Goal: Share content: Distribute website content to other platforms or users

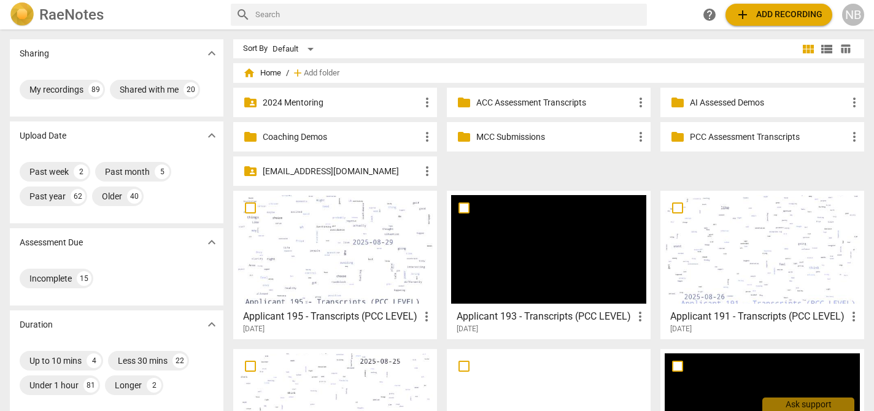
click at [797, 13] on span "add Add recording" at bounding box center [778, 14] width 87 height 15
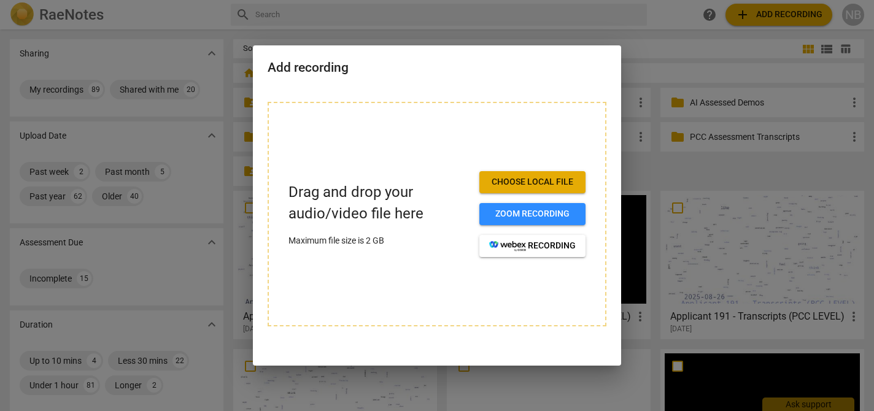
click at [556, 176] on span "Choose local file" at bounding box center [532, 182] width 86 height 12
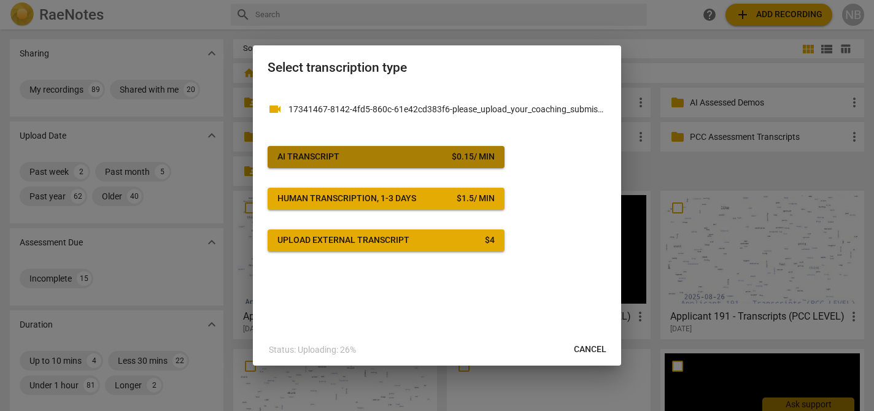
click at [469, 164] on button "AI Transcript $ 0.15 / min" at bounding box center [385, 157] width 237 height 22
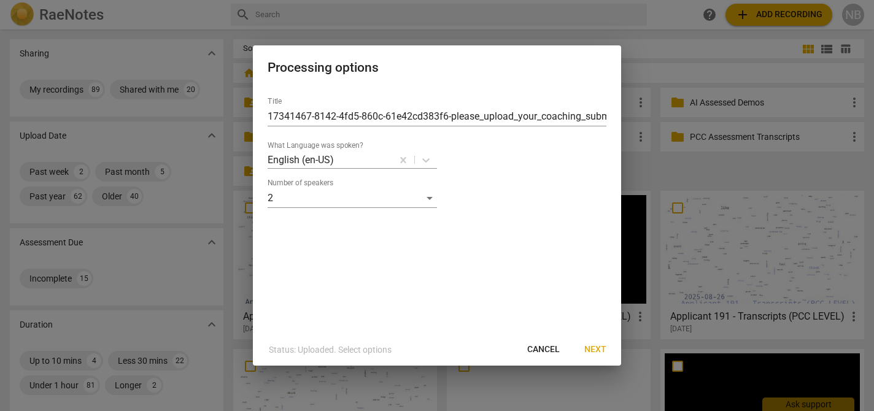
click at [546, 347] on span "Cancel" at bounding box center [543, 350] width 33 height 12
click at [523, 113] on input "17341467-8142-4fd5-860c-61e42cd383f6-please_upload_your_coaching_submission-[PE…" at bounding box center [436, 117] width 339 height 20
type input "Applicant 196 - Transcripts (PCC LEVEL)"
click at [594, 350] on span "Next" at bounding box center [595, 350] width 22 height 12
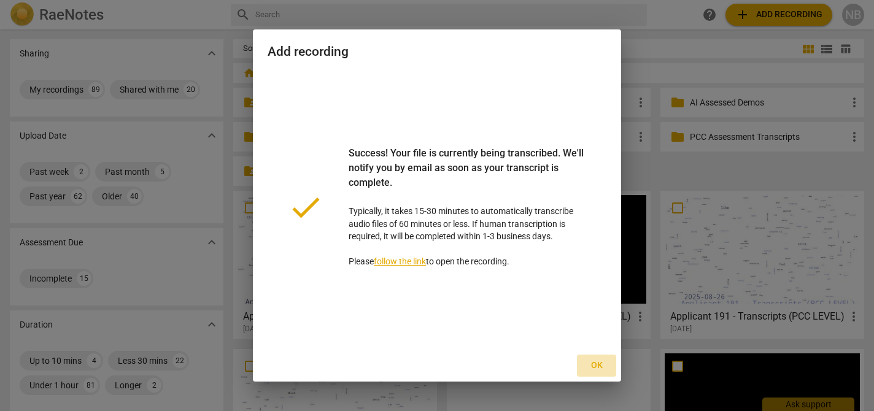
click at [596, 363] on span "Ok" at bounding box center [596, 365] width 20 height 12
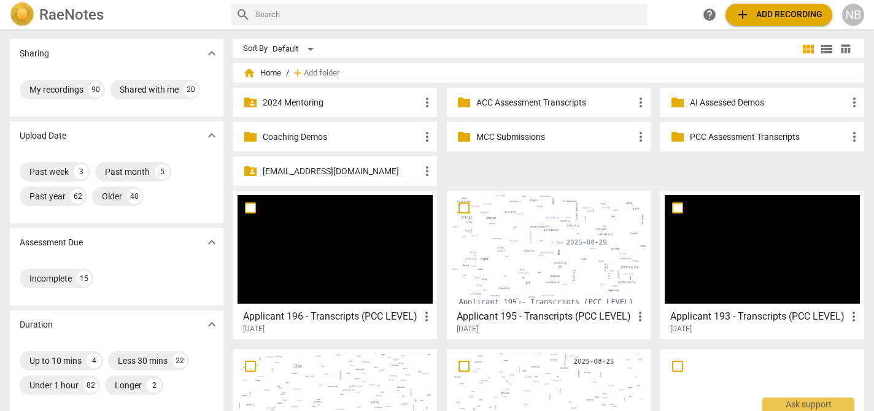
click at [401, 274] on div at bounding box center [334, 249] width 195 height 109
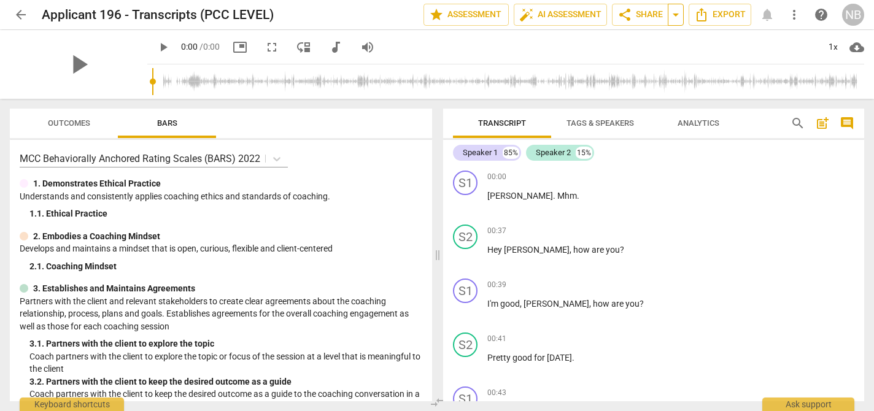
click at [674, 16] on span "arrow_drop_down" at bounding box center [675, 14] width 15 height 15
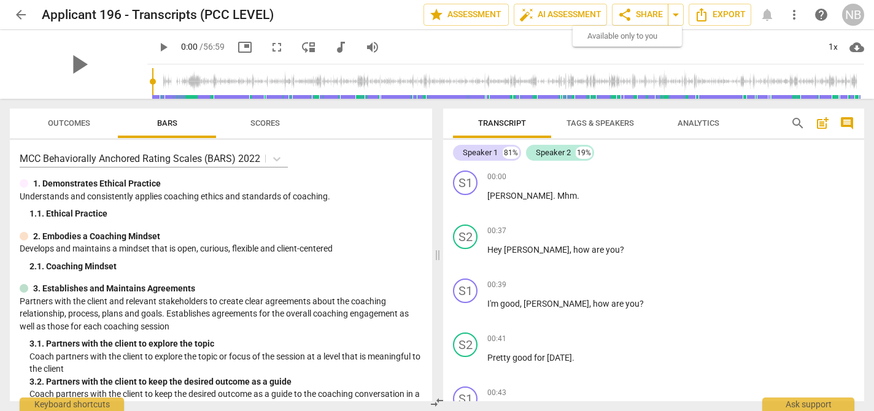
click at [171, 47] on span "play_arrow" at bounding box center [163, 47] width 15 height 15
click at [94, 65] on span "pause" at bounding box center [79, 64] width 32 height 32
click at [171, 48] on span "play_arrow" at bounding box center [163, 47] width 15 height 15
click at [493, 247] on span "Hey" at bounding box center [495, 250] width 17 height 10
click at [221, 82] on input "range" at bounding box center [508, 81] width 712 height 39
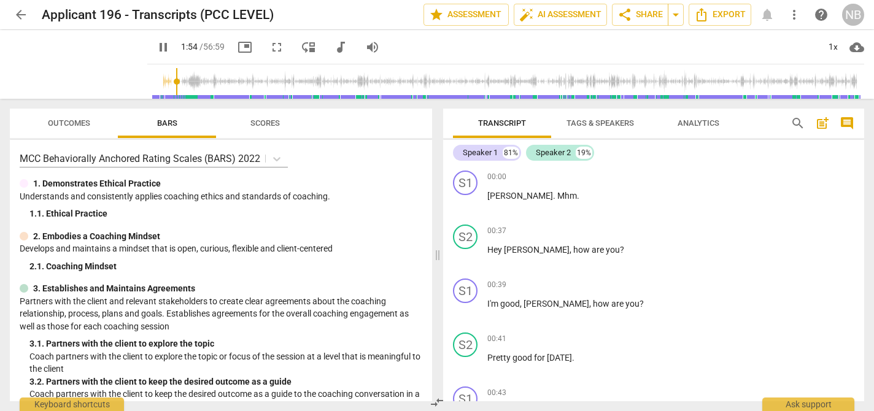
scroll to position [590, 0]
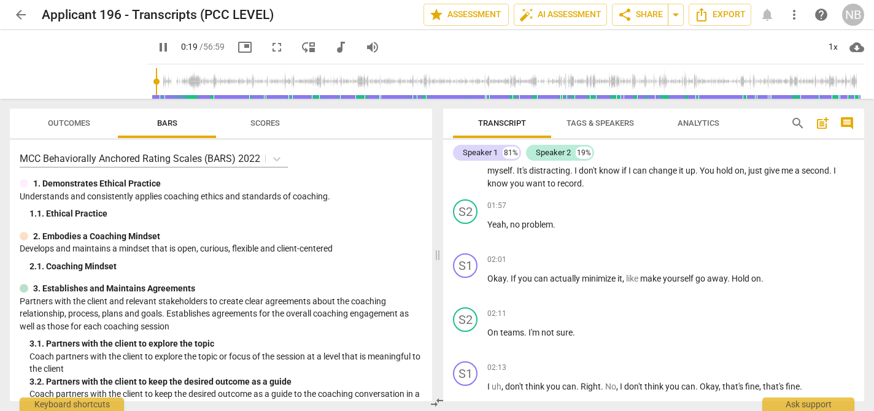
drag, startPoint x: 228, startPoint y: 82, endPoint x: 202, endPoint y: 83, distance: 25.8
click at [202, 83] on input "range" at bounding box center [508, 81] width 712 height 39
click at [211, 83] on input "range" at bounding box center [508, 81] width 712 height 39
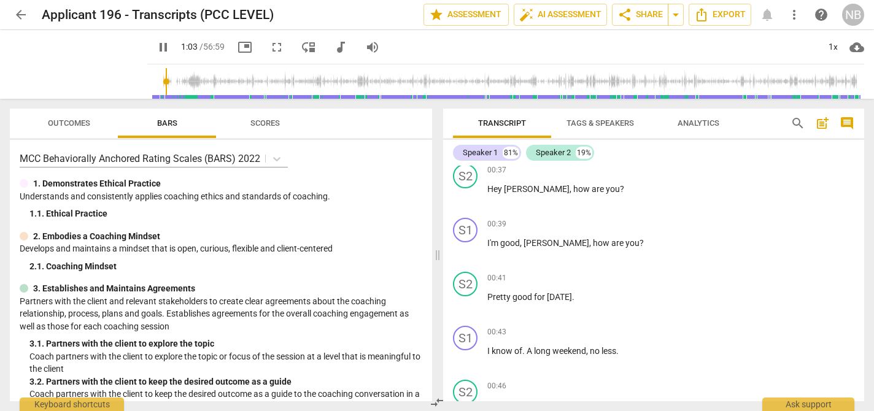
scroll to position [0, 0]
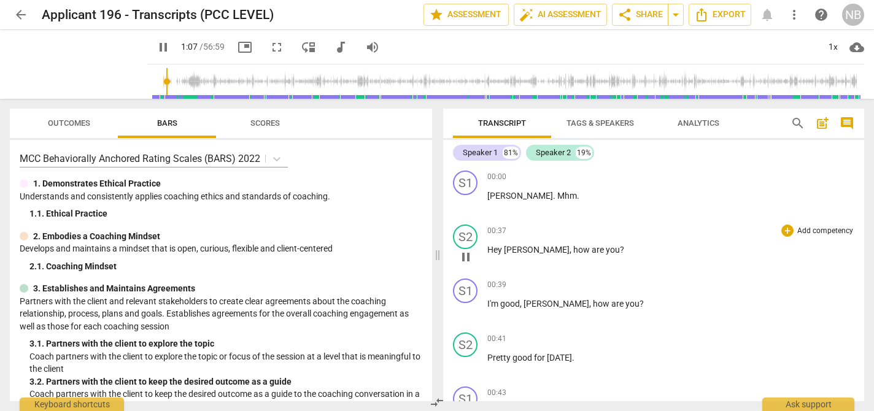
click at [505, 248] on span "[PERSON_NAME]" at bounding box center [537, 250] width 66 height 10
click at [171, 45] on span "pause" at bounding box center [163, 47] width 15 height 15
type input "72"
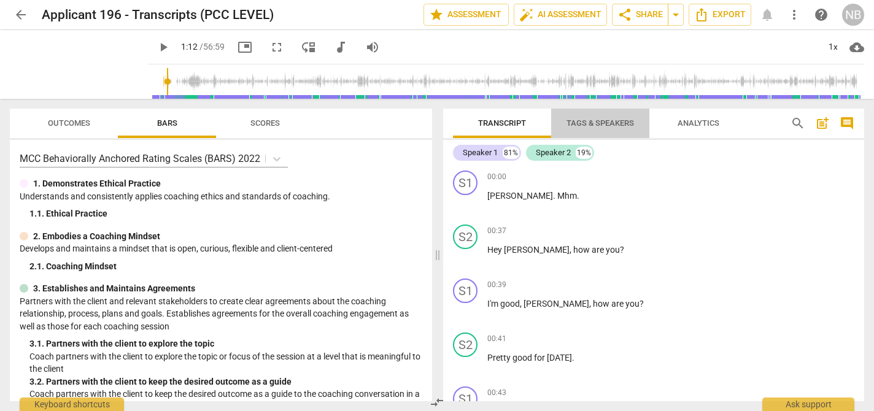
click at [587, 127] on span "Tags & Speakers" at bounding box center [599, 122] width 67 height 9
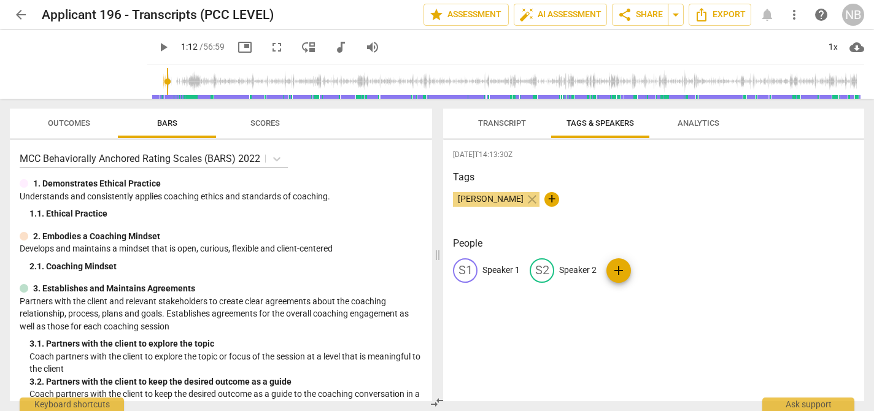
click at [509, 271] on p "Speaker 1" at bounding box center [500, 270] width 37 height 13
type input "Client"
click at [639, 271] on p "Speaker 2" at bounding box center [657, 270] width 37 height 13
type input "Coach"
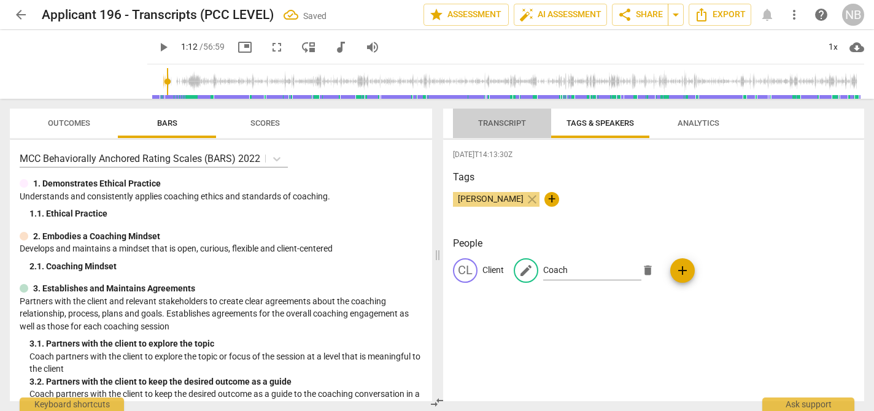
click at [499, 128] on span "Transcript" at bounding box center [501, 123] width 77 height 17
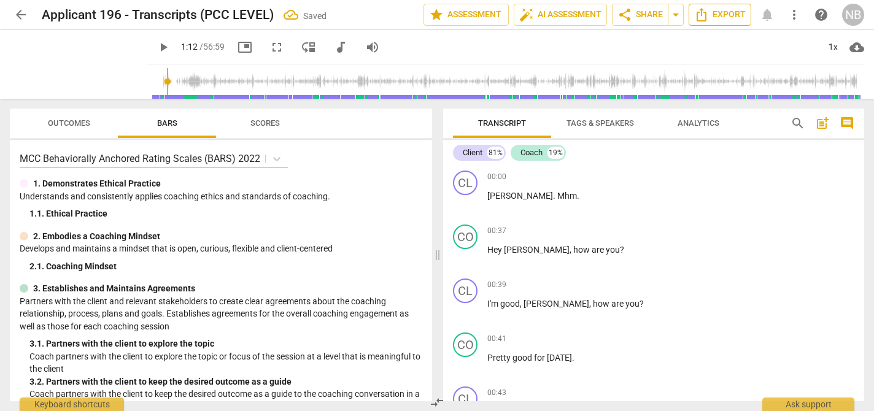
click at [728, 19] on span "Export" at bounding box center [720, 14] width 52 height 15
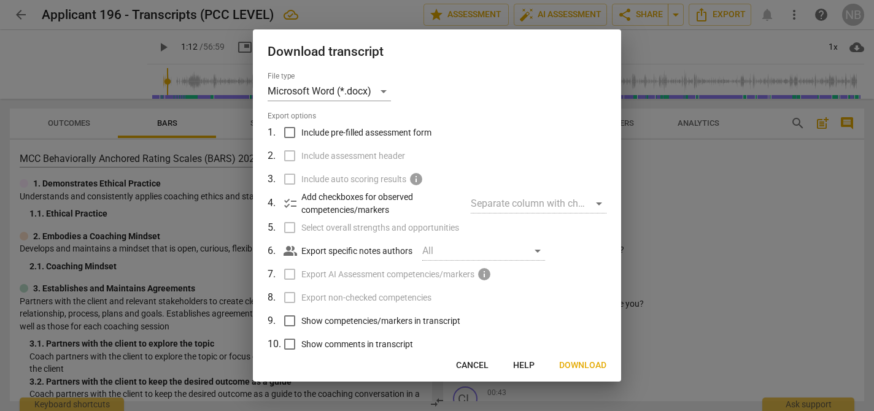
click at [567, 364] on span "Download" at bounding box center [582, 365] width 47 height 12
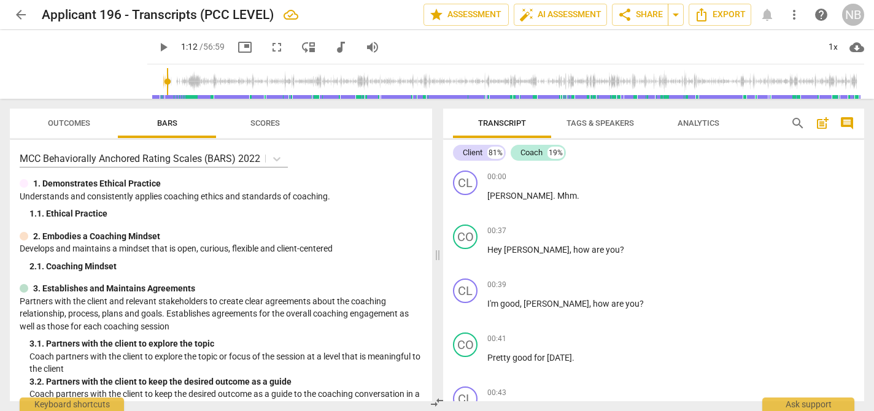
click at [793, 29] on div "arrow_back Applicant 196 - Transcripts (PCC LEVEL) edit star Assessment auto_fi…" at bounding box center [437, 14] width 854 height 29
click at [653, 15] on span "share Share" at bounding box center [639, 14] width 45 height 15
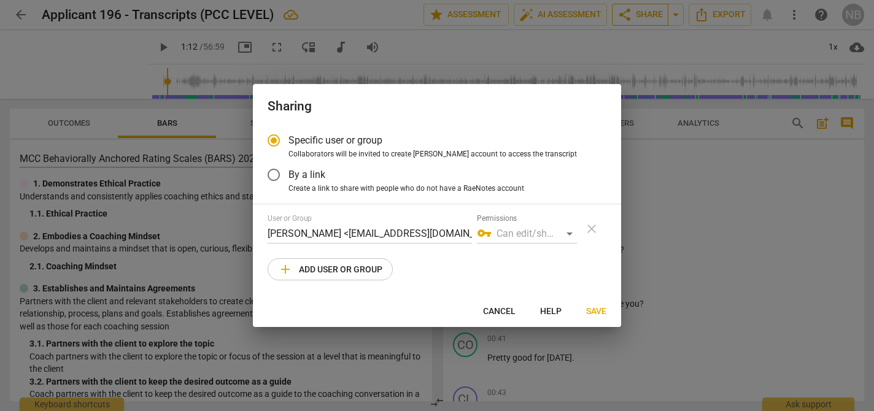
radio input "false"
click at [298, 171] on span "By a link" at bounding box center [306, 174] width 37 height 14
click at [288, 171] on input "By a link" at bounding box center [273, 174] width 29 height 29
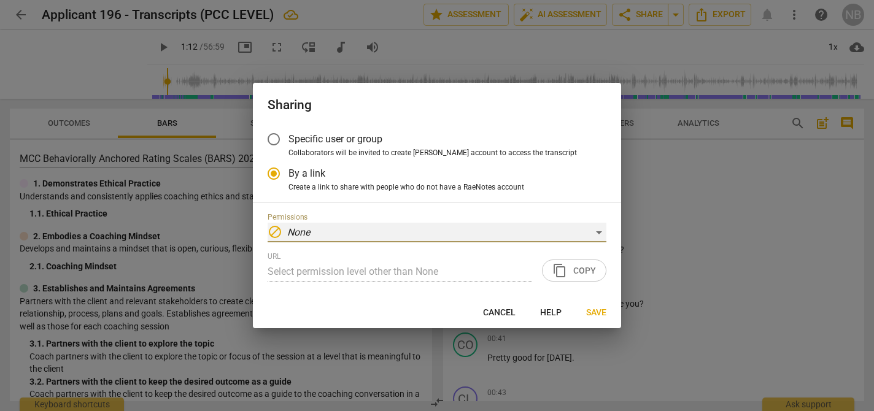
click at [346, 240] on div "block None" at bounding box center [436, 233] width 339 height 20
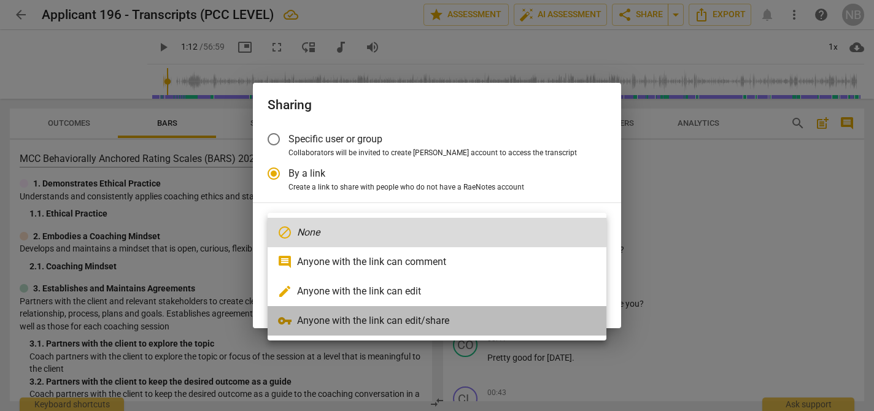
click at [317, 321] on li "vpn_key Anyone with the link can edit/share" at bounding box center [436, 320] width 339 height 29
radio input "false"
type input "[URL][DOMAIN_NAME]"
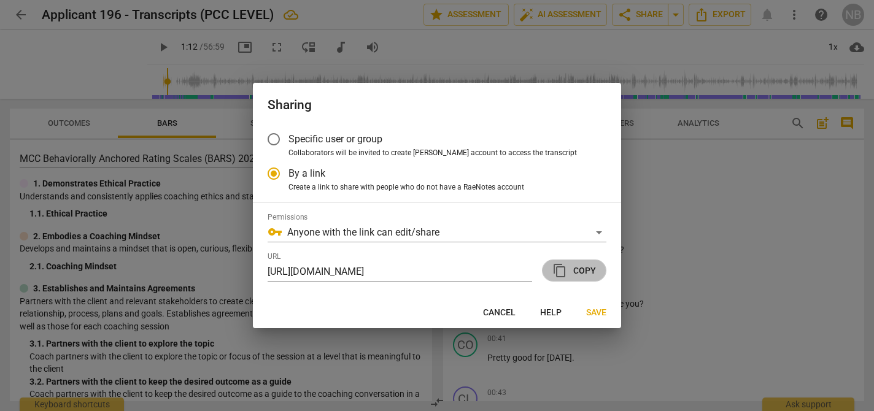
click at [563, 272] on span "content_copy" at bounding box center [559, 270] width 15 height 15
click at [305, 135] on span "Specific user or group" at bounding box center [335, 139] width 94 height 14
click at [288, 135] on input "Specific user or group" at bounding box center [273, 139] width 29 height 29
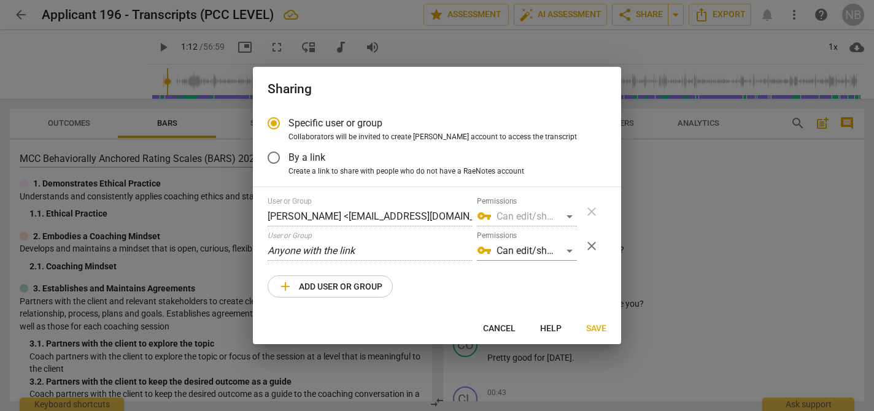
click at [338, 294] on button "add Add user or group" at bounding box center [329, 286] width 125 height 22
radio input "false"
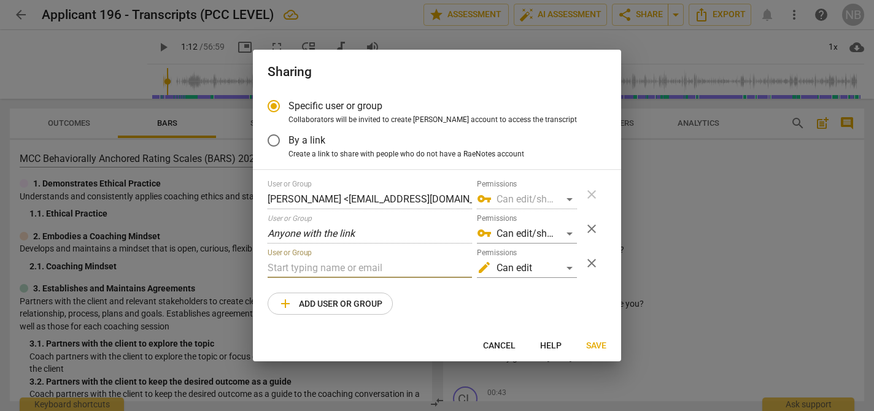
click at [359, 272] on input "text" at bounding box center [369, 268] width 204 height 20
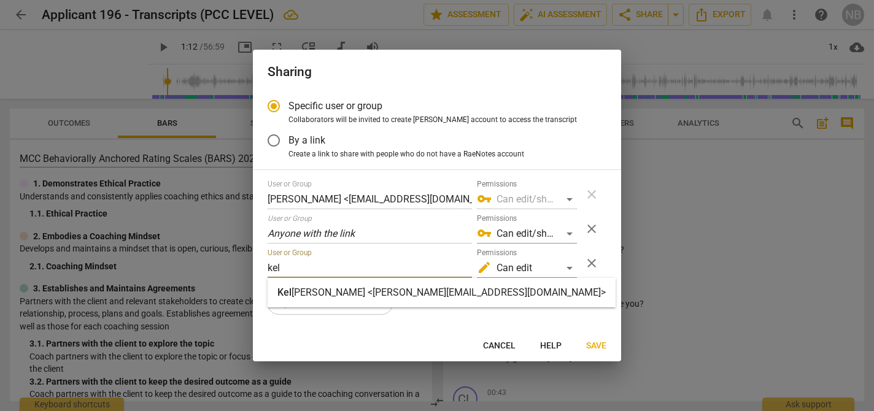
type input "kel"
click at [359, 298] on strong "[PERSON_NAME] <[PERSON_NAME][EMAIL_ADDRESS][DOMAIN_NAME]>" at bounding box center [448, 292] width 314 height 12
radio input "false"
type input "[PERSON_NAME] <[PERSON_NAME][EMAIL_ADDRESS][DOMAIN_NAME]>"
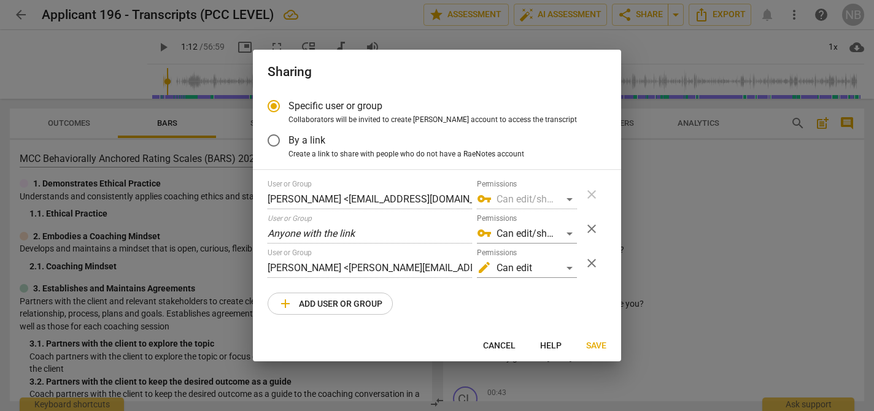
click at [355, 302] on span "add Add user or group" at bounding box center [330, 303] width 104 height 15
radio input "false"
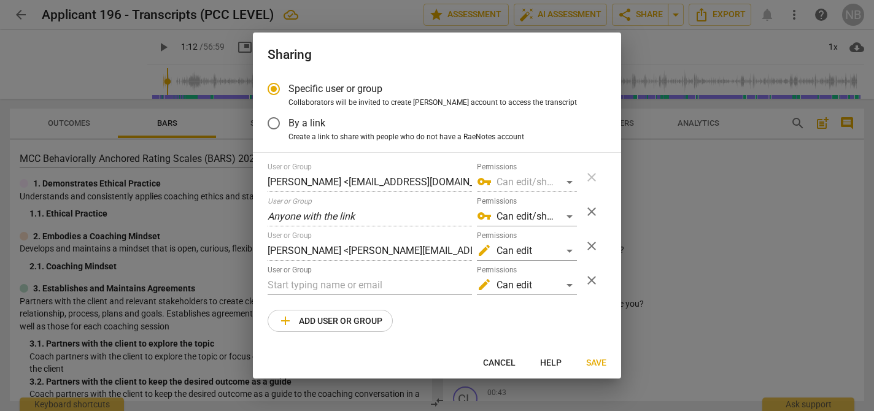
click at [340, 274] on div "User or Group" at bounding box center [369, 280] width 204 height 29
click at [358, 280] on input "text" at bounding box center [369, 285] width 204 height 20
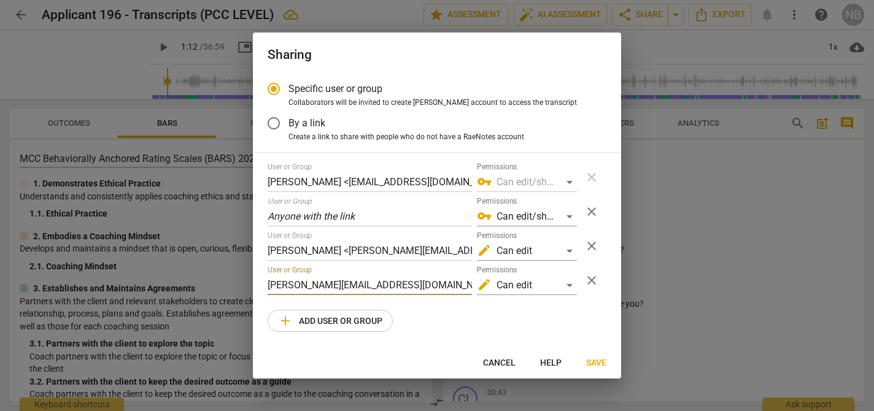
type input "[PERSON_NAME][EMAIL_ADDRESS][DOMAIN_NAME]"
click at [444, 306] on div "User or Group [PERSON_NAME] <[EMAIL_ADDRESS][DOMAIN_NAME]> Permissions vpn_key …" at bounding box center [436, 247] width 339 height 169
click at [593, 362] on span "Save" at bounding box center [596, 363] width 20 height 12
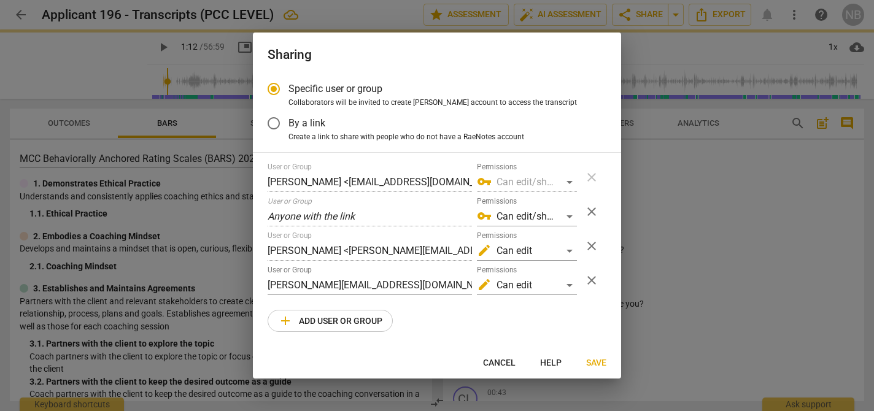
radio input "false"
type input "[PERSON_NAME] <[PERSON_NAME][EMAIL_ADDRESS][DOMAIN_NAME]>"
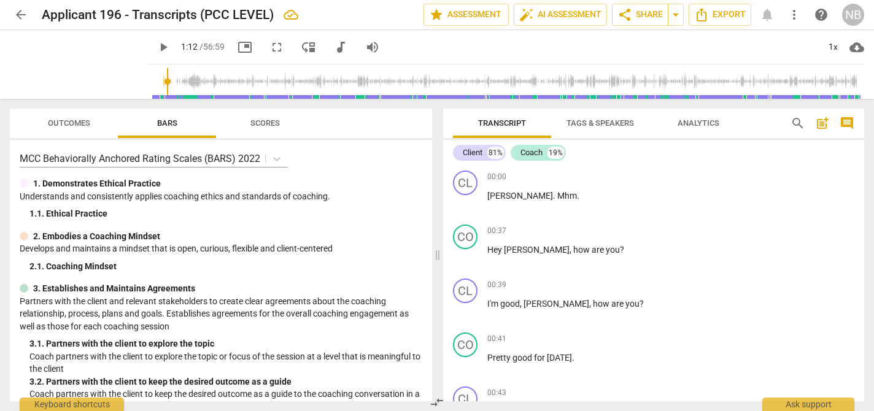
click at [21, 15] on span "arrow_back" at bounding box center [20, 14] width 15 height 15
